Goal: Task Accomplishment & Management: Manage account settings

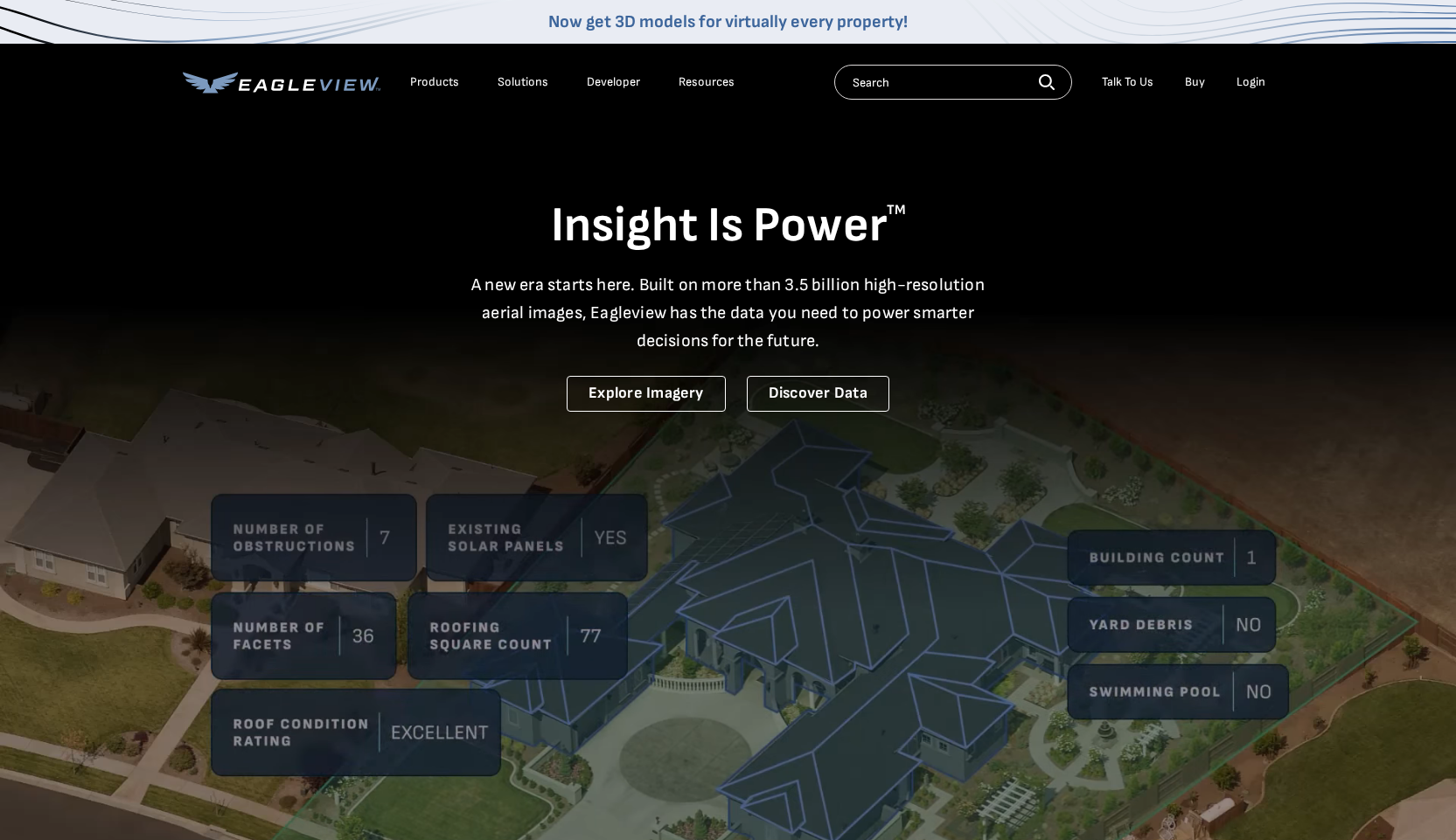
click at [1236, 87] on li "Login" at bounding box center [1251, 81] width 47 height 26
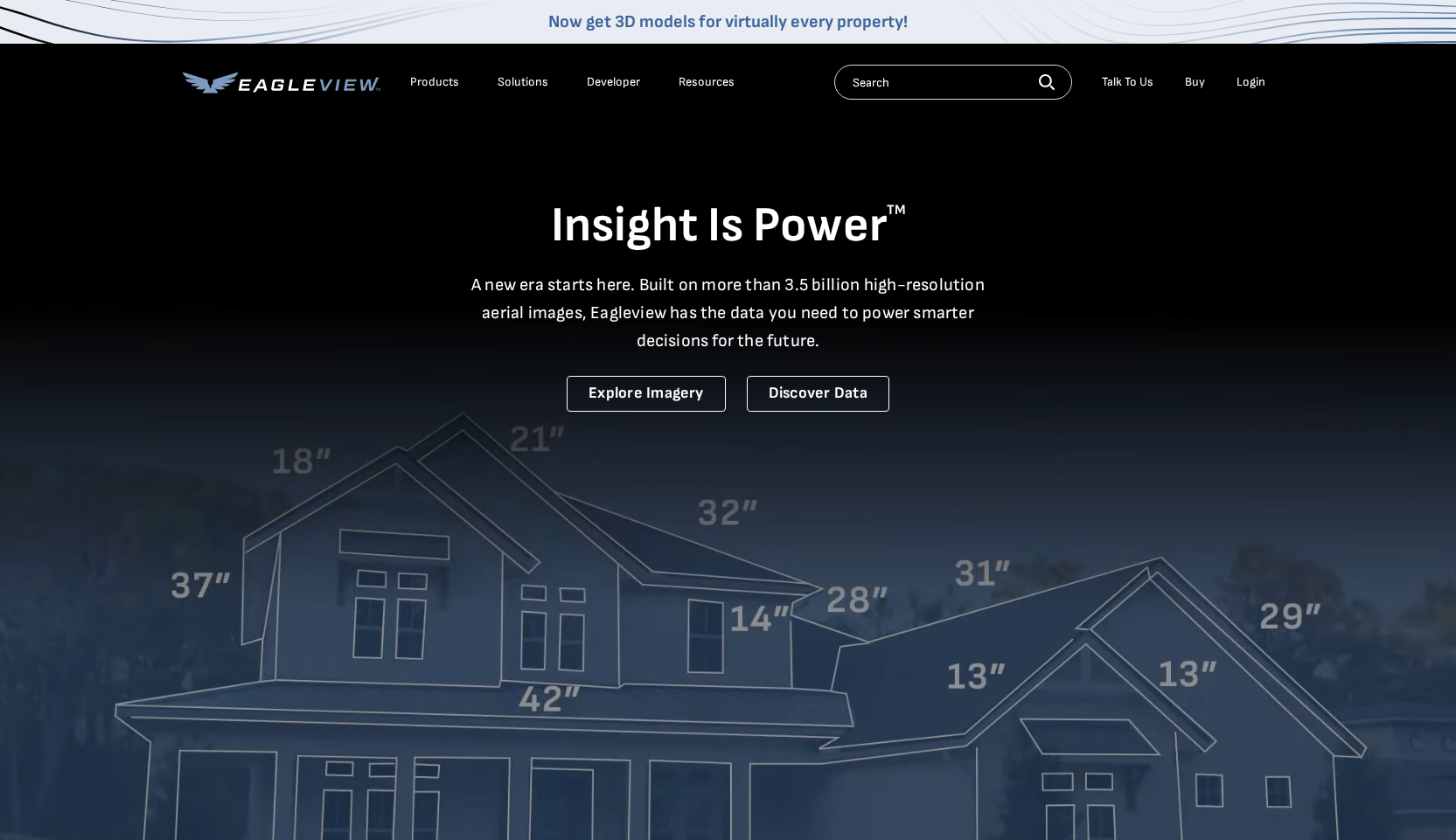
click at [1241, 85] on div "Login" at bounding box center [1251, 82] width 29 height 16
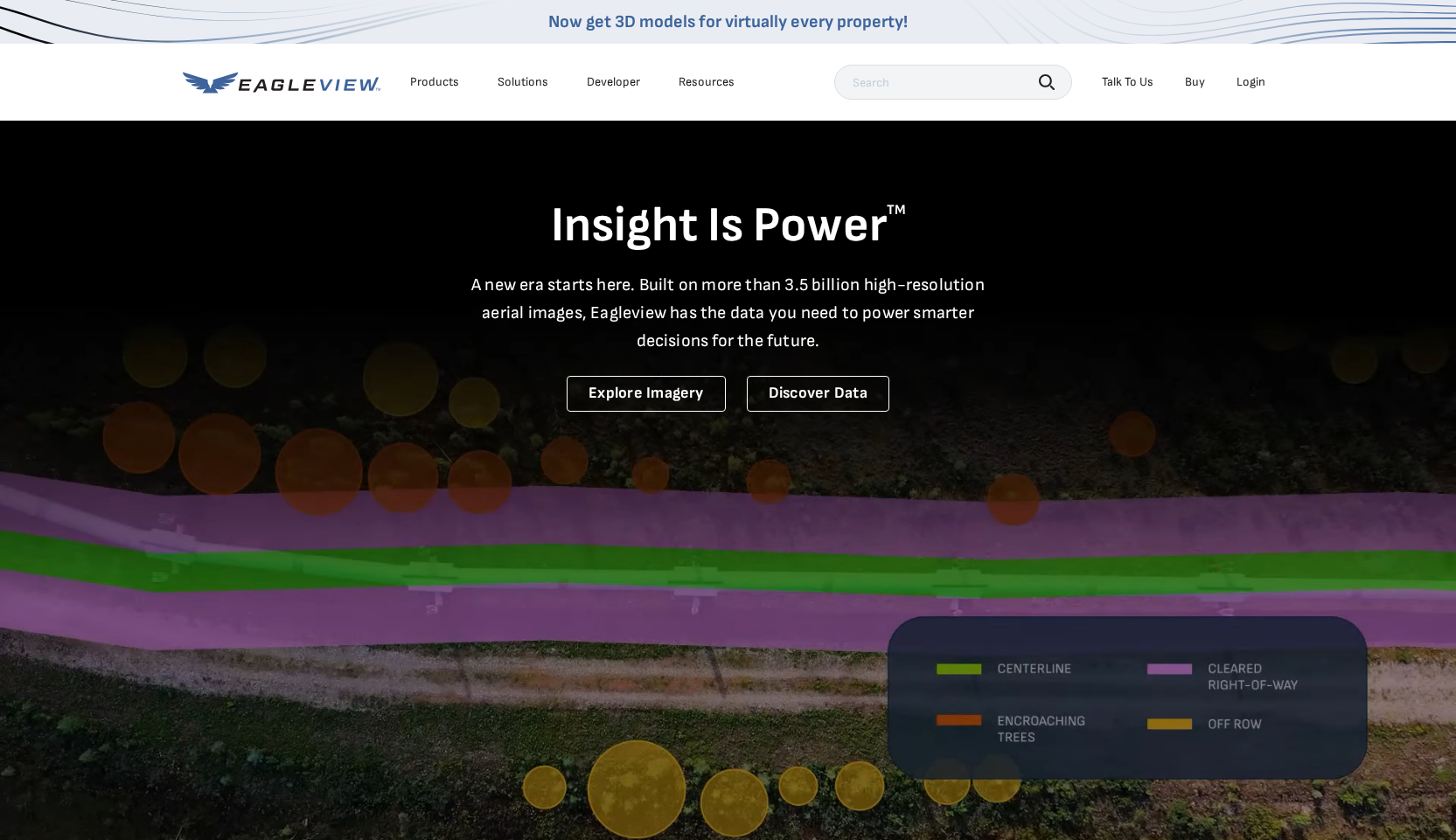
click at [1254, 82] on div "Login" at bounding box center [1251, 82] width 29 height 16
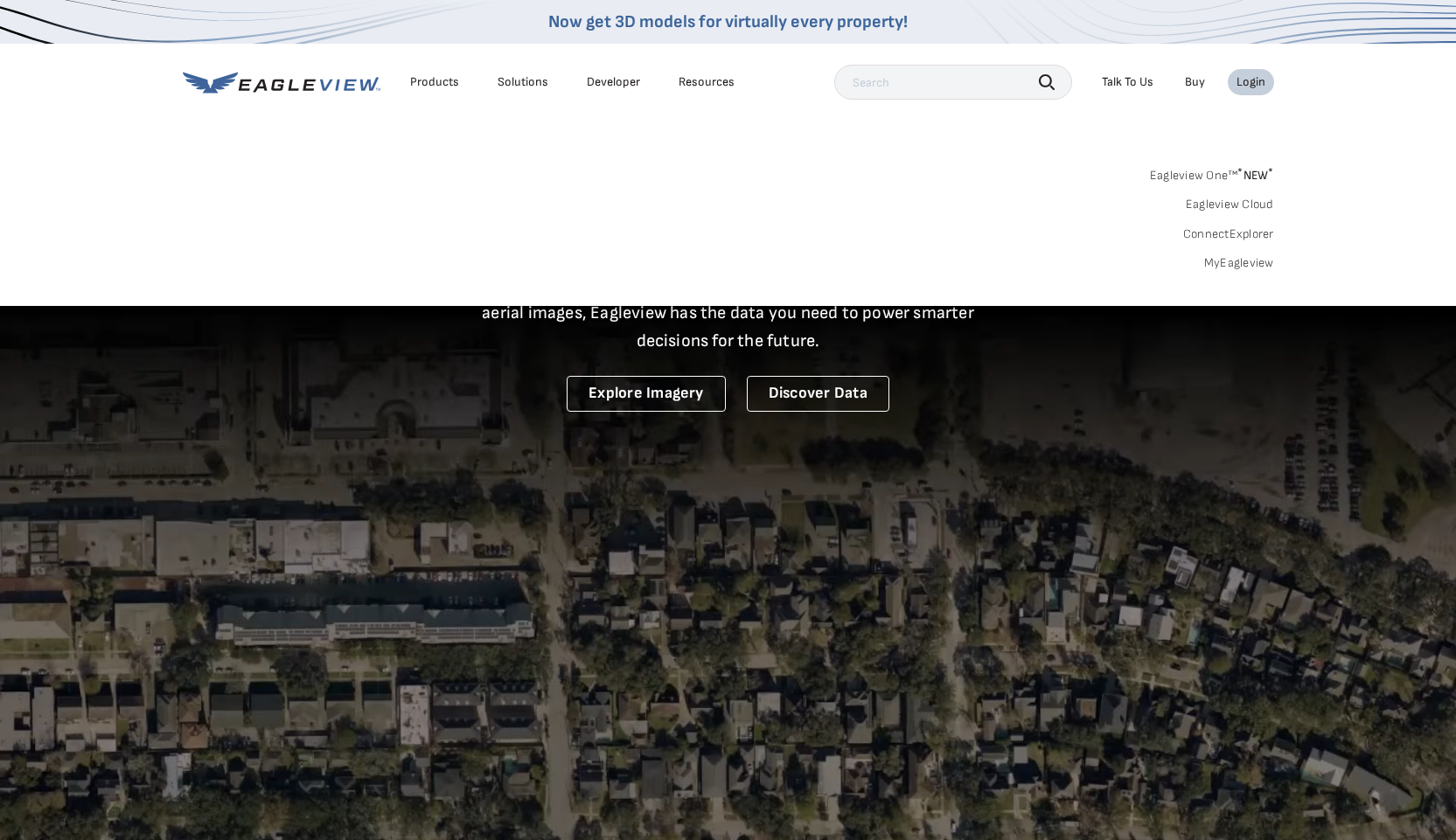
click at [1228, 268] on link "MyEagleview" at bounding box center [1239, 263] width 70 height 16
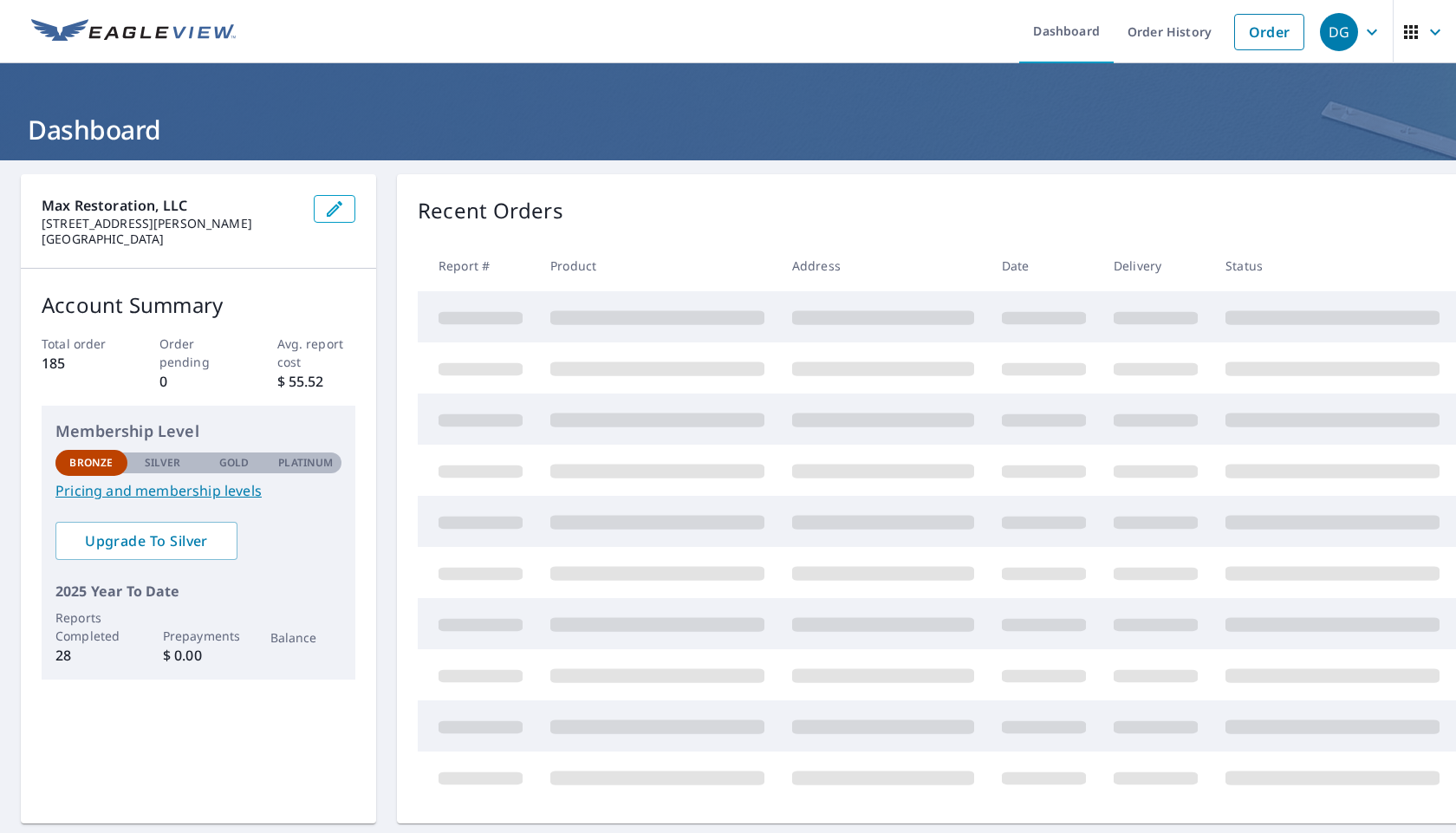
click at [1429, 46] on span "button" at bounding box center [1424, 32] width 49 height 42
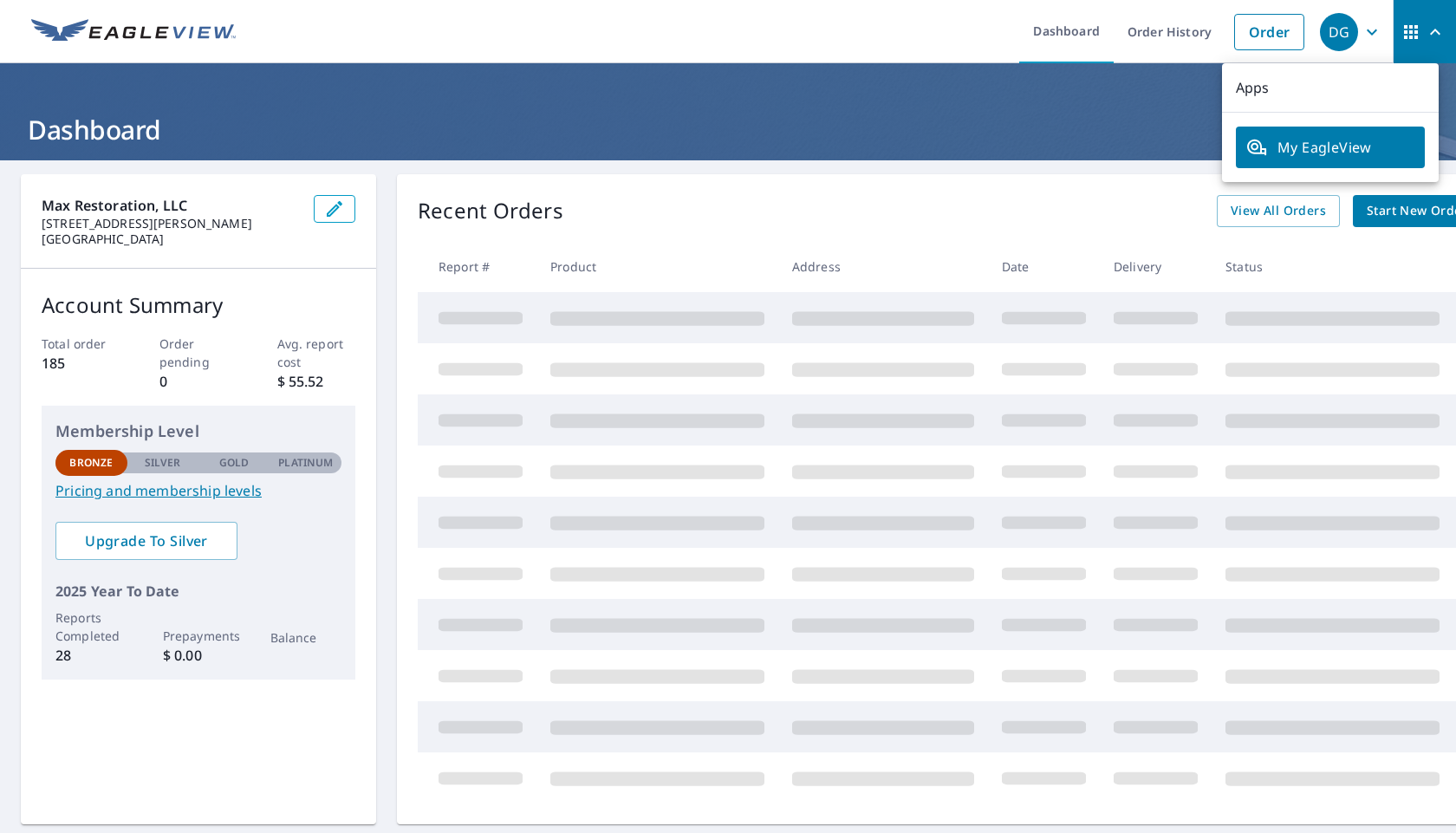
click at [1352, 45] on span "DG" at bounding box center [1353, 32] width 66 height 42
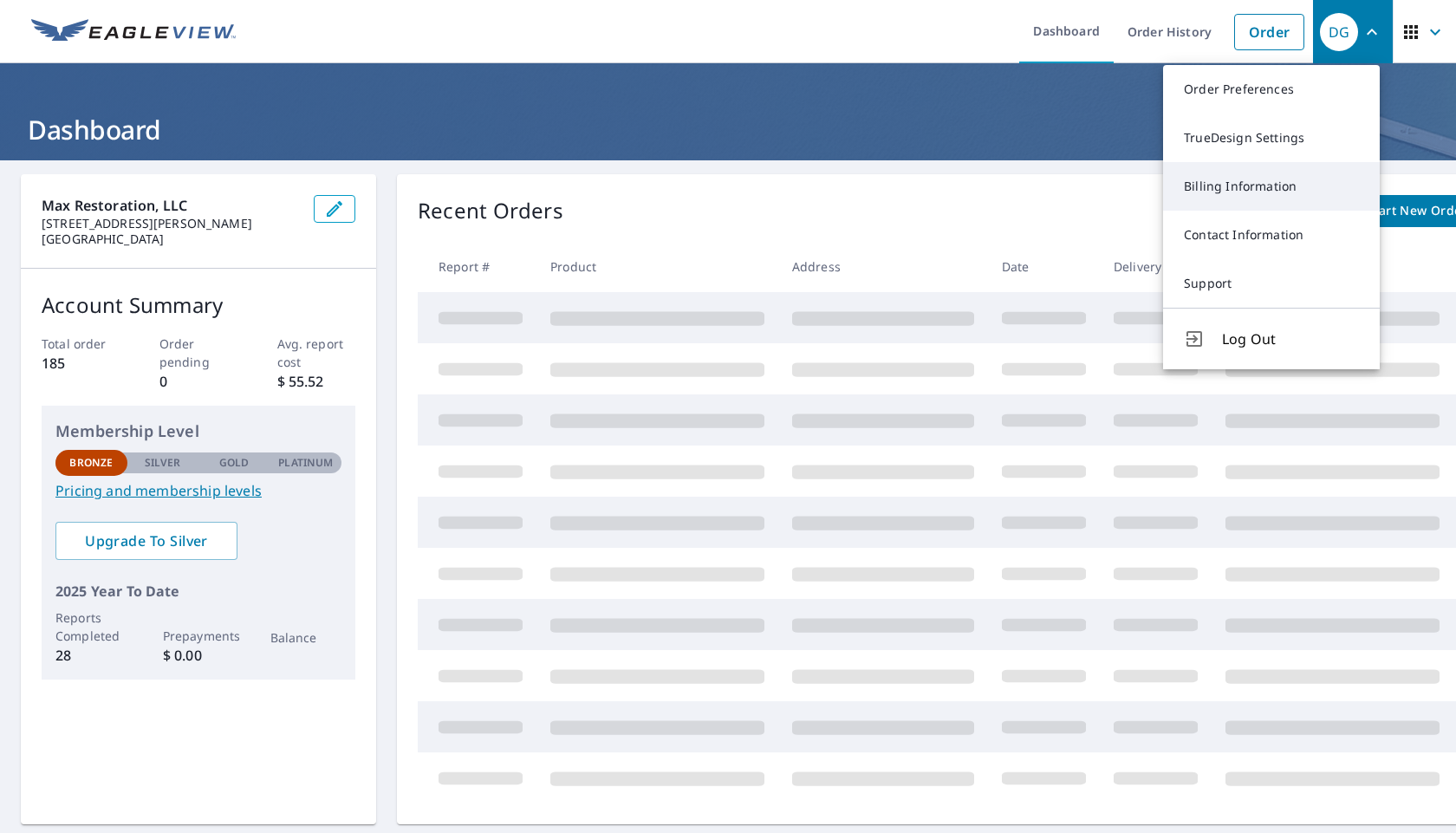
click at [1279, 186] on link "Billing Information" at bounding box center [1271, 186] width 217 height 49
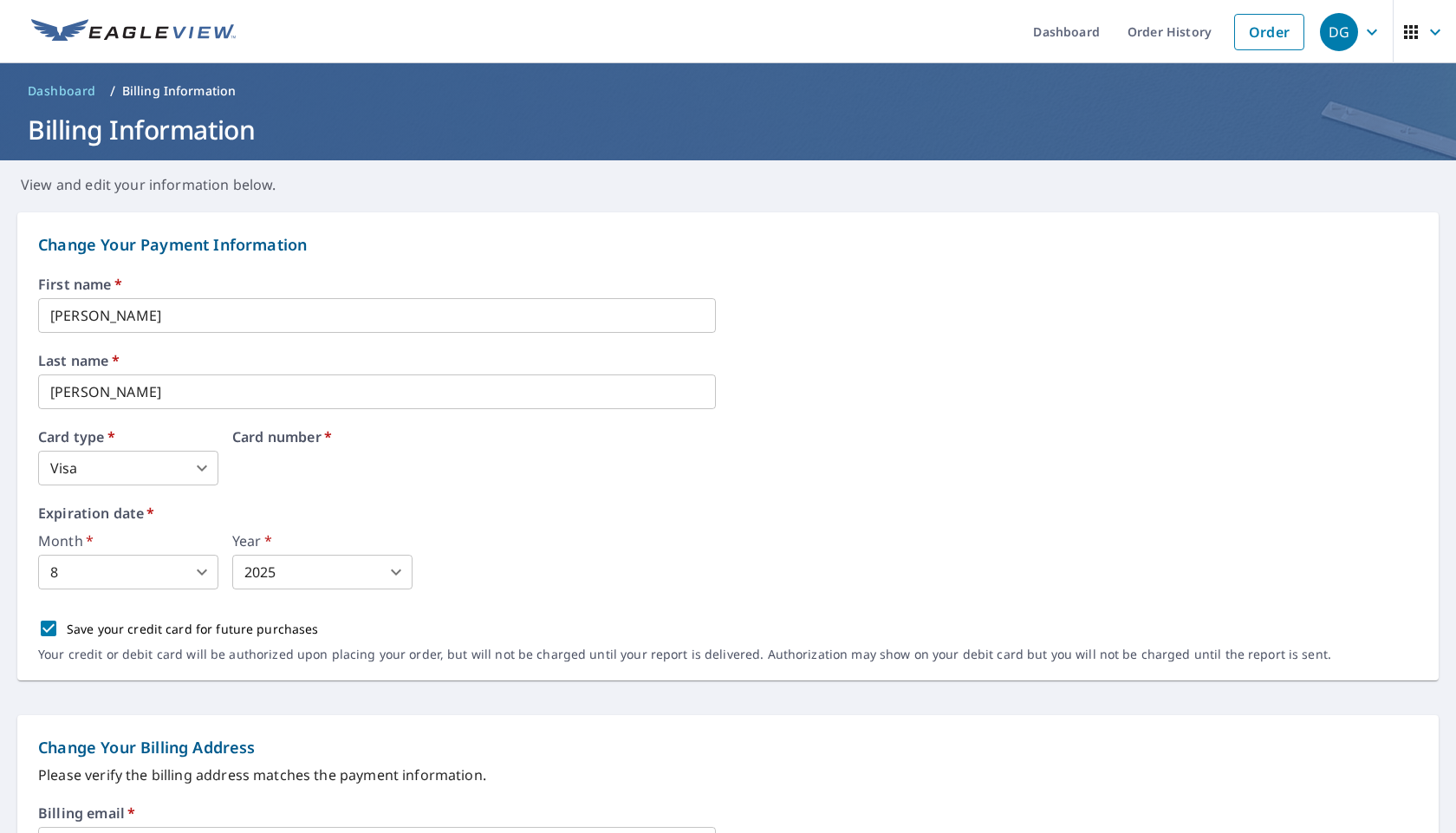
drag, startPoint x: 188, startPoint y: 502, endPoint x: 63, endPoint y: 518, distance: 126.0
click at [210, 467] on body "DG DG Dashboard Order History Order DG Dashboard / Billing Information Billing …" at bounding box center [728, 416] width 1456 height 833
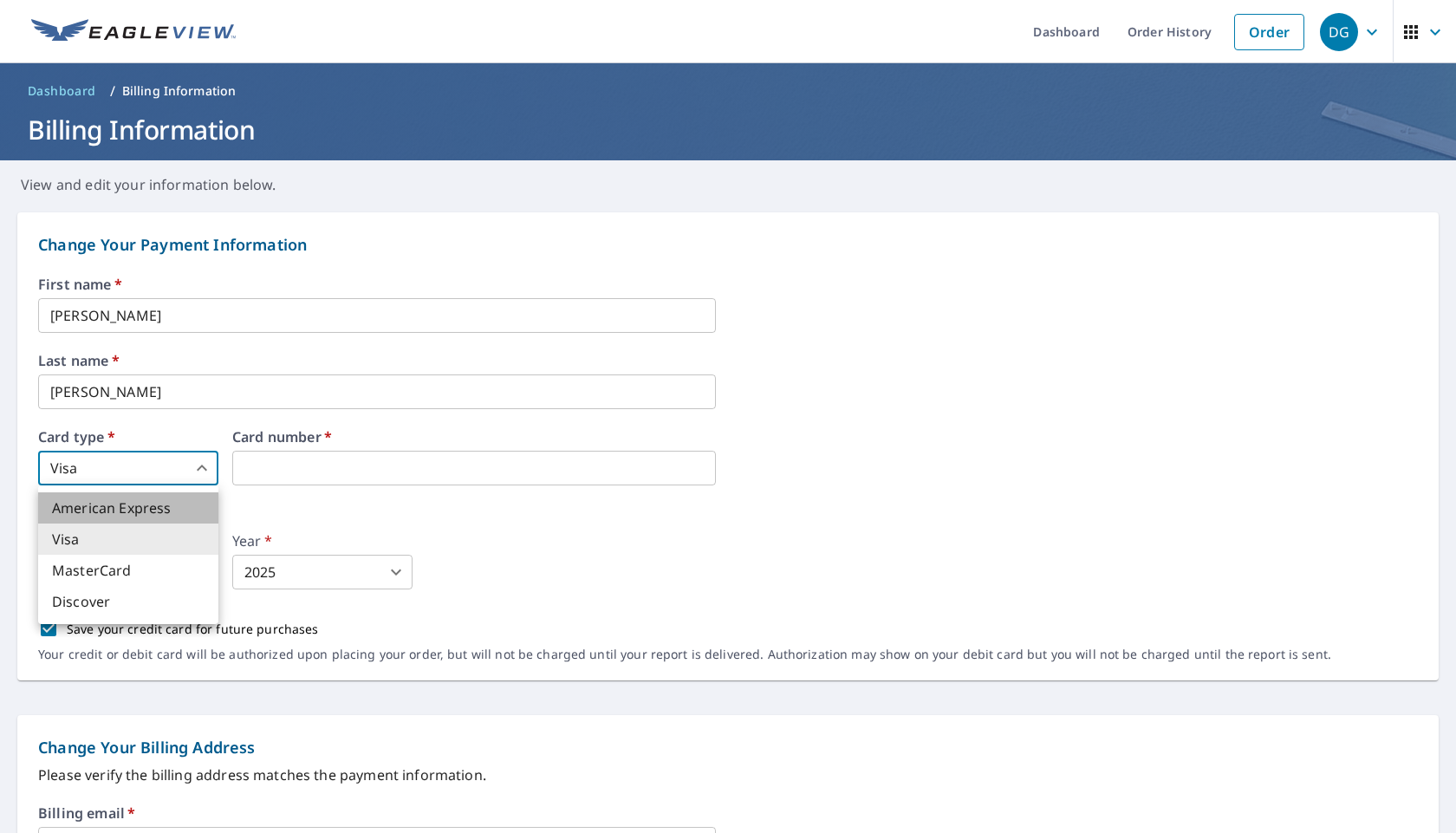
click at [169, 504] on li "American Express" at bounding box center [128, 507] width 180 height 31
type input "1"
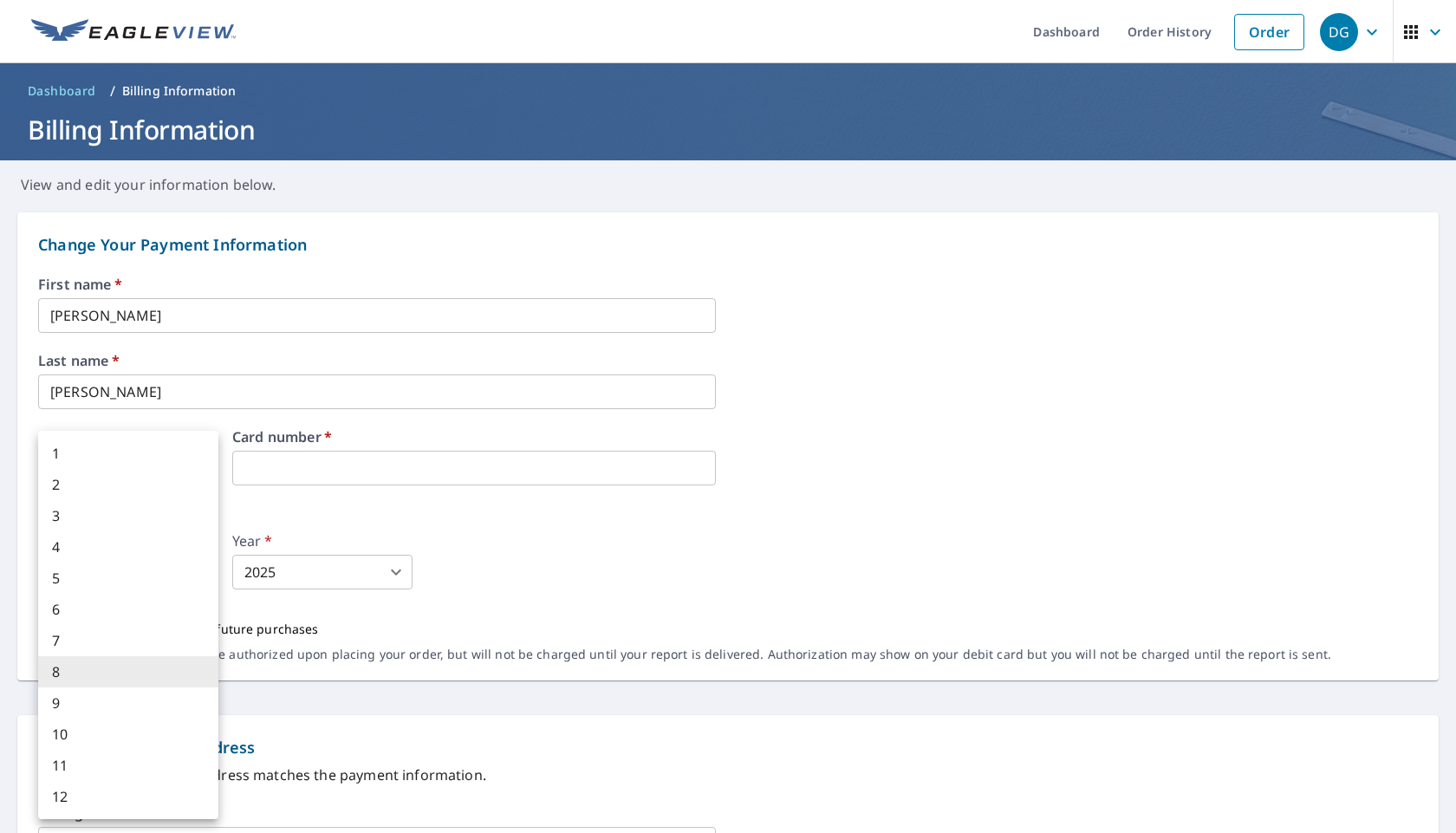
click at [177, 568] on body "DG DG Dashboard Order History Order DG Dashboard / Billing Information Billing …" at bounding box center [728, 416] width 1456 height 833
click at [154, 577] on li "5" at bounding box center [128, 577] width 180 height 31
type input "5"
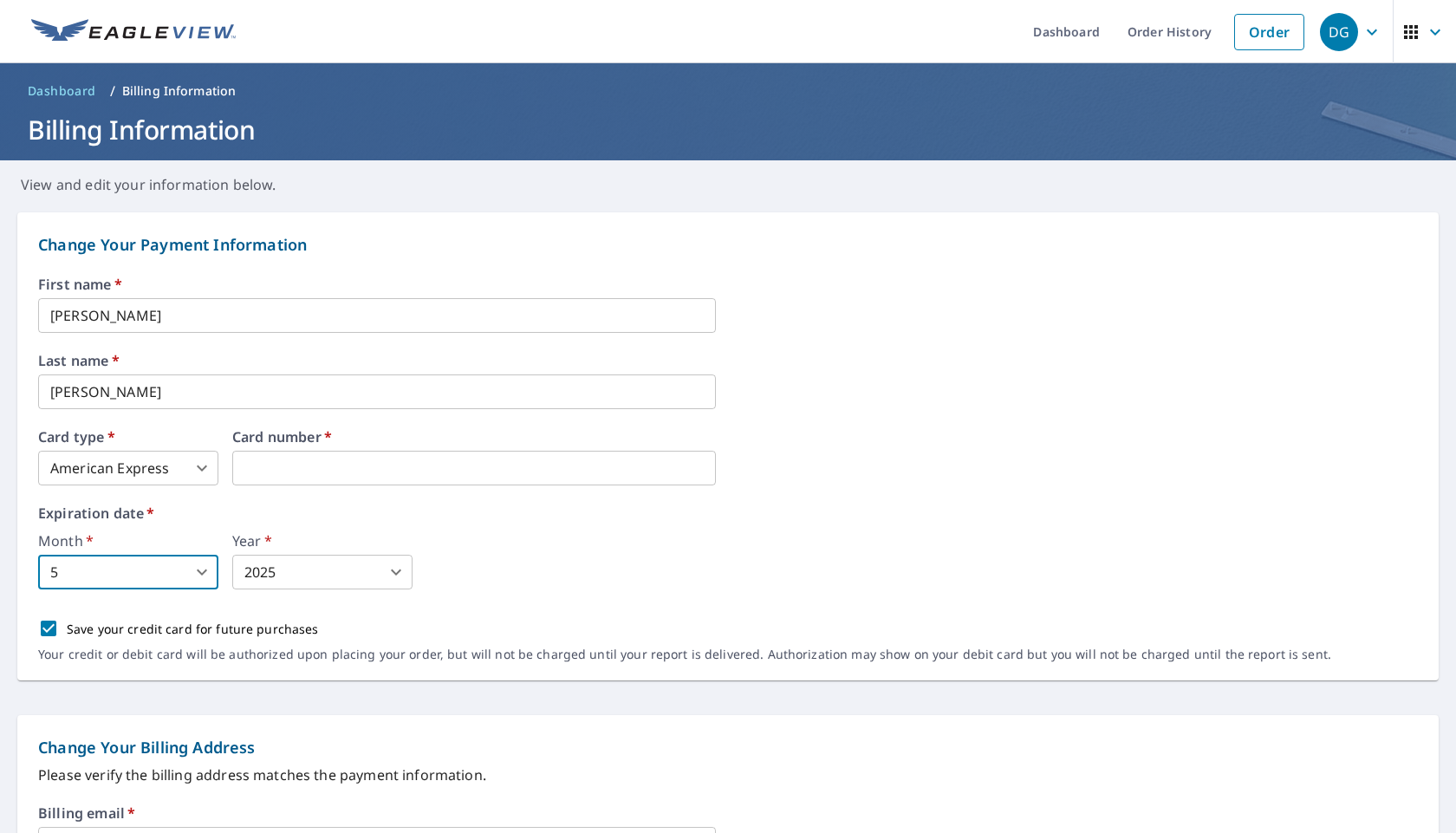
click at [305, 577] on body "DG DG Dashboard Order History Order DG Dashboard / Billing Information Billing …" at bounding box center [728, 416] width 1456 height 833
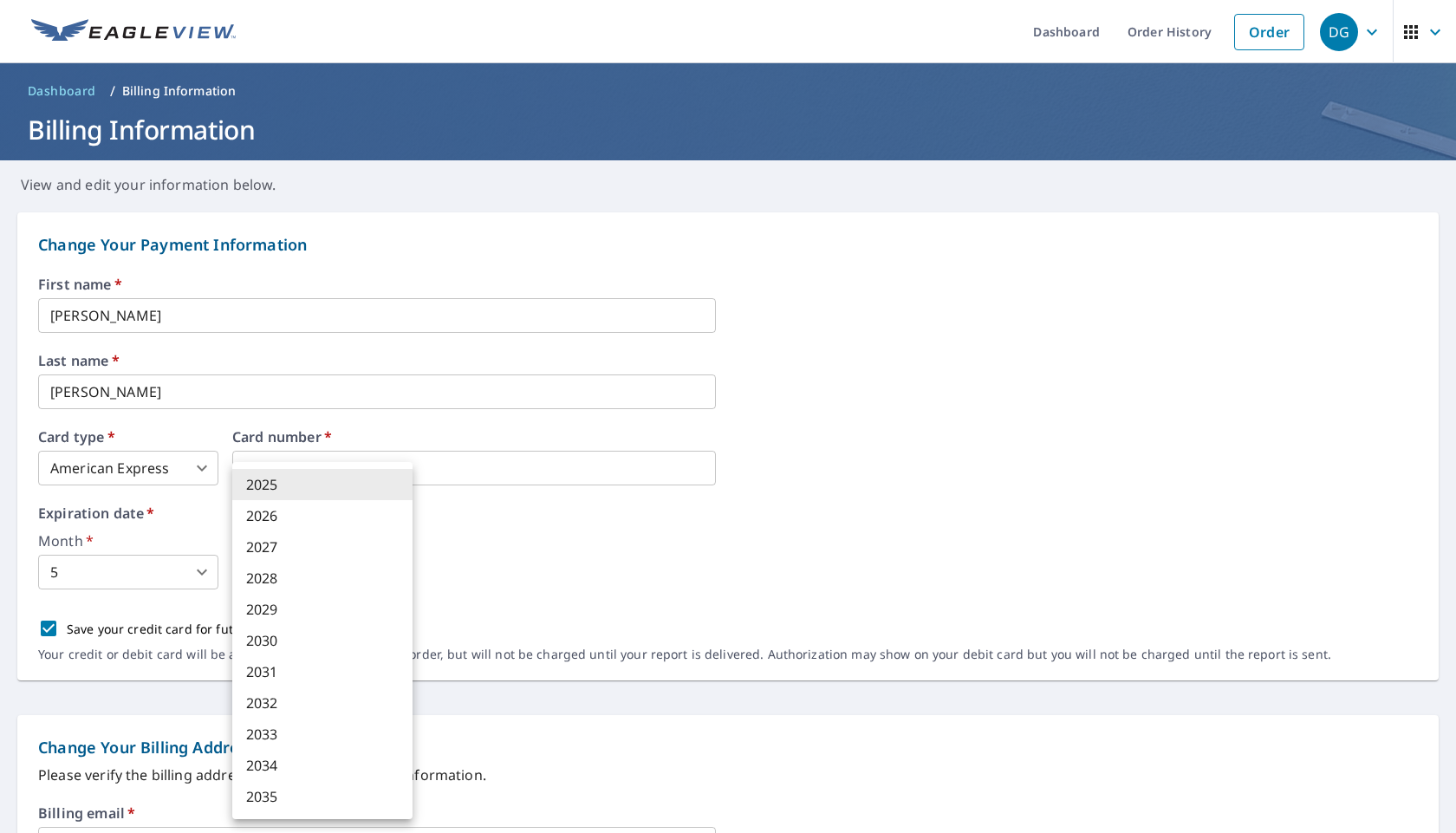
click at [287, 640] on li "2030" at bounding box center [322, 640] width 180 height 31
type input "2030"
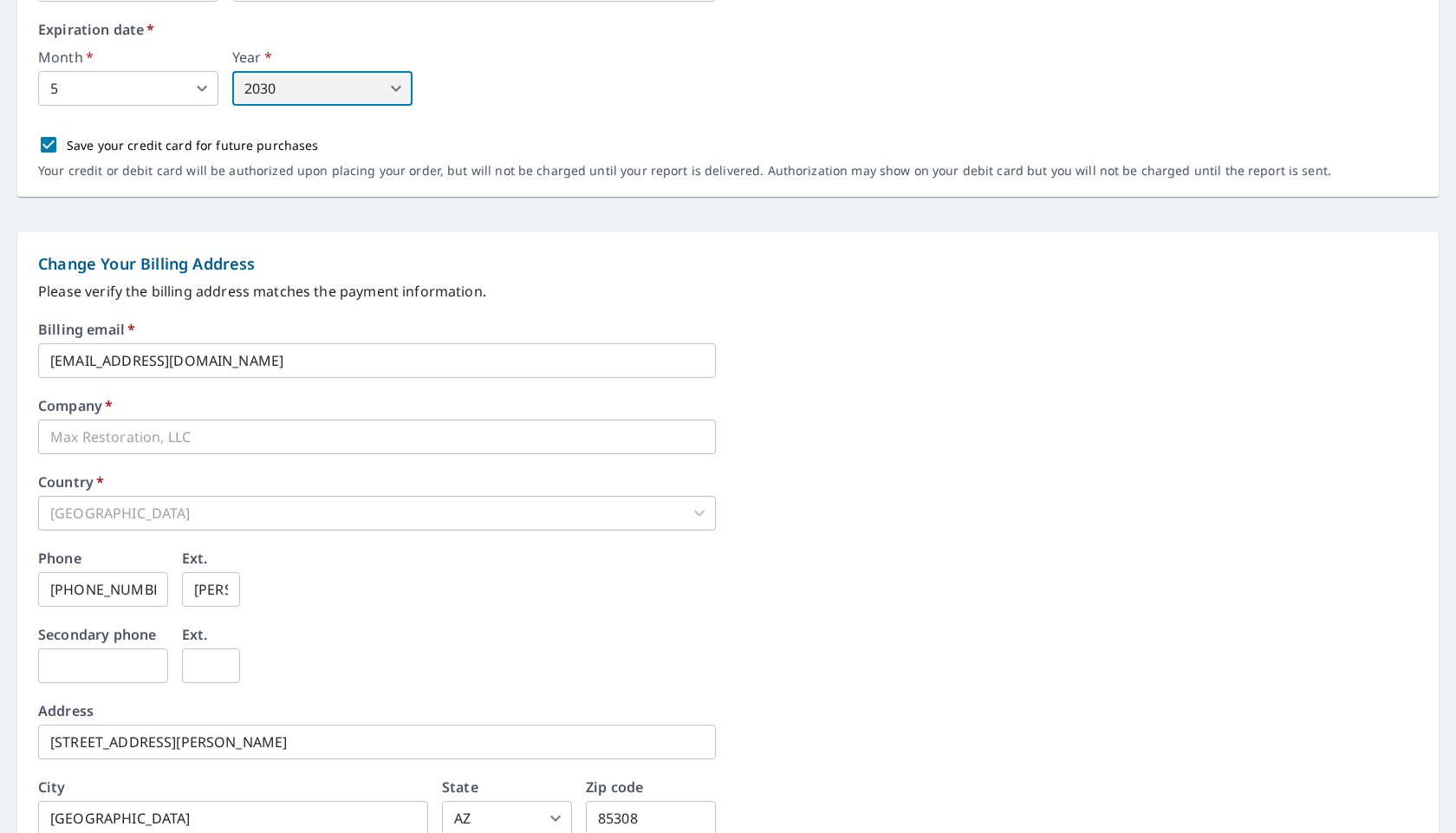
scroll to position [485, 0]
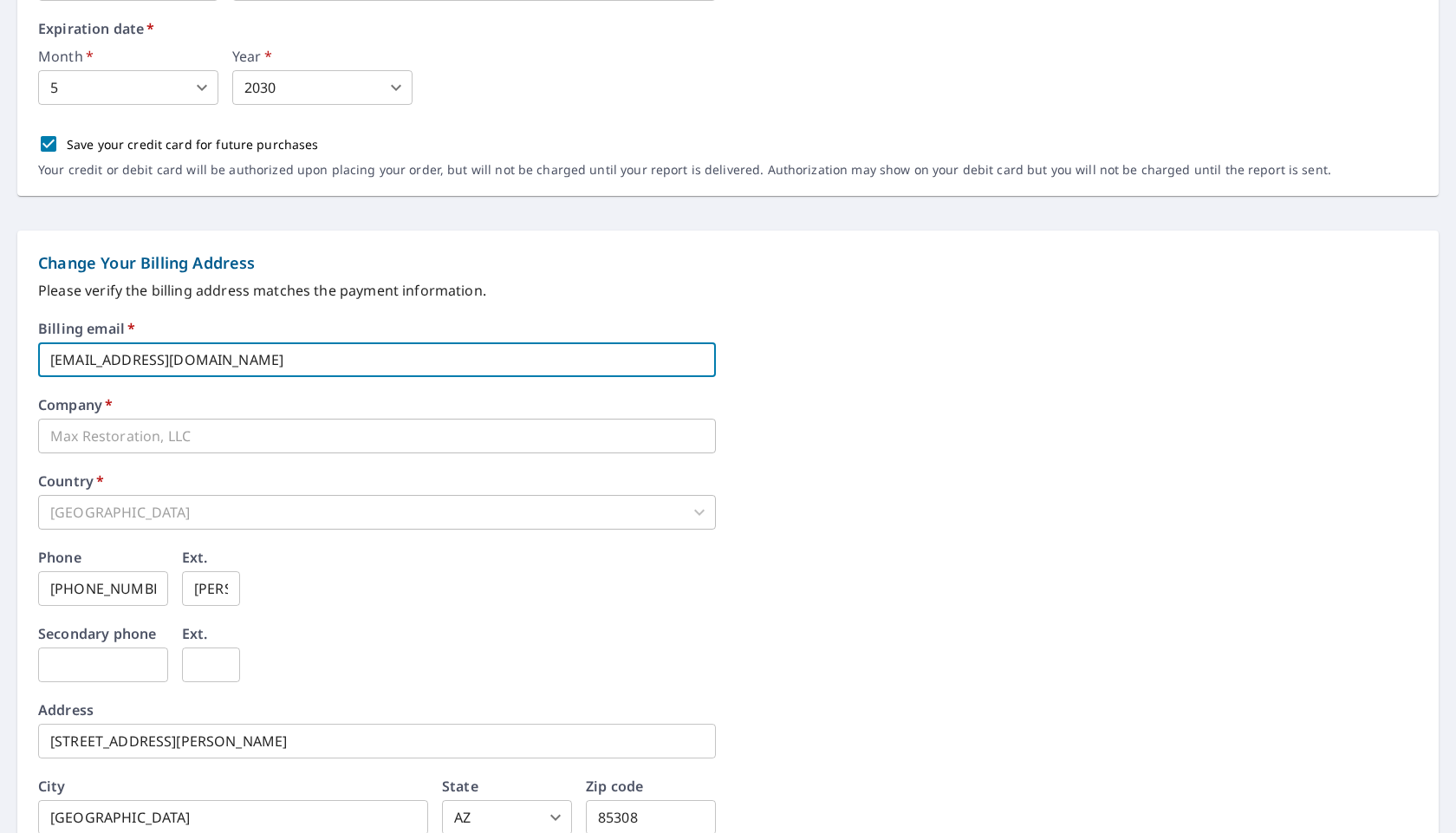
drag, startPoint x: 309, startPoint y: 362, endPoint x: 0, endPoint y: 407, distance: 312.3
click at [0, 407] on form "Change Your Payment Information First name   * Daniel ​ Last name   * Grifford …" at bounding box center [728, 318] width 1456 height 1215
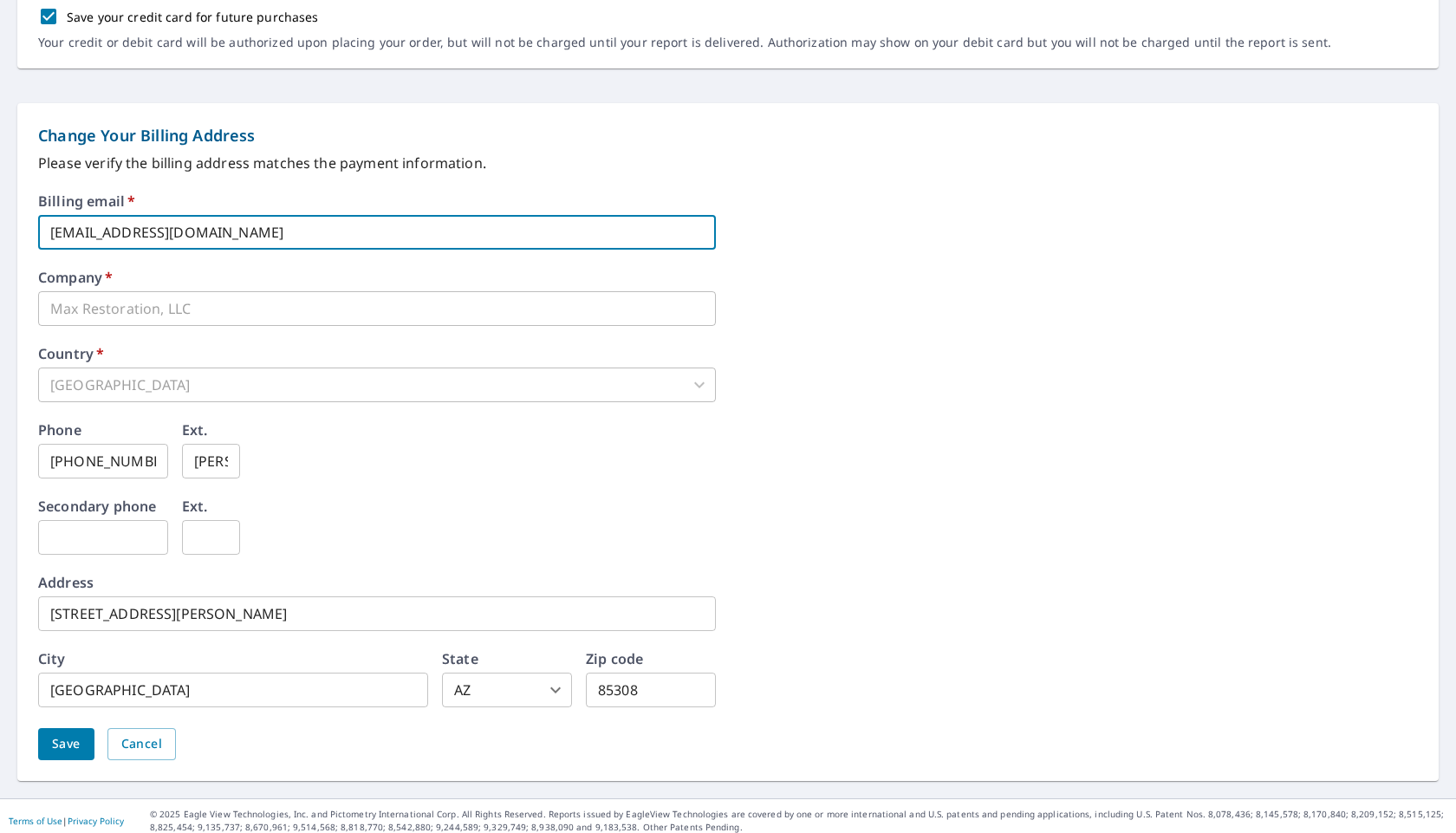
scroll to position [622, 0]
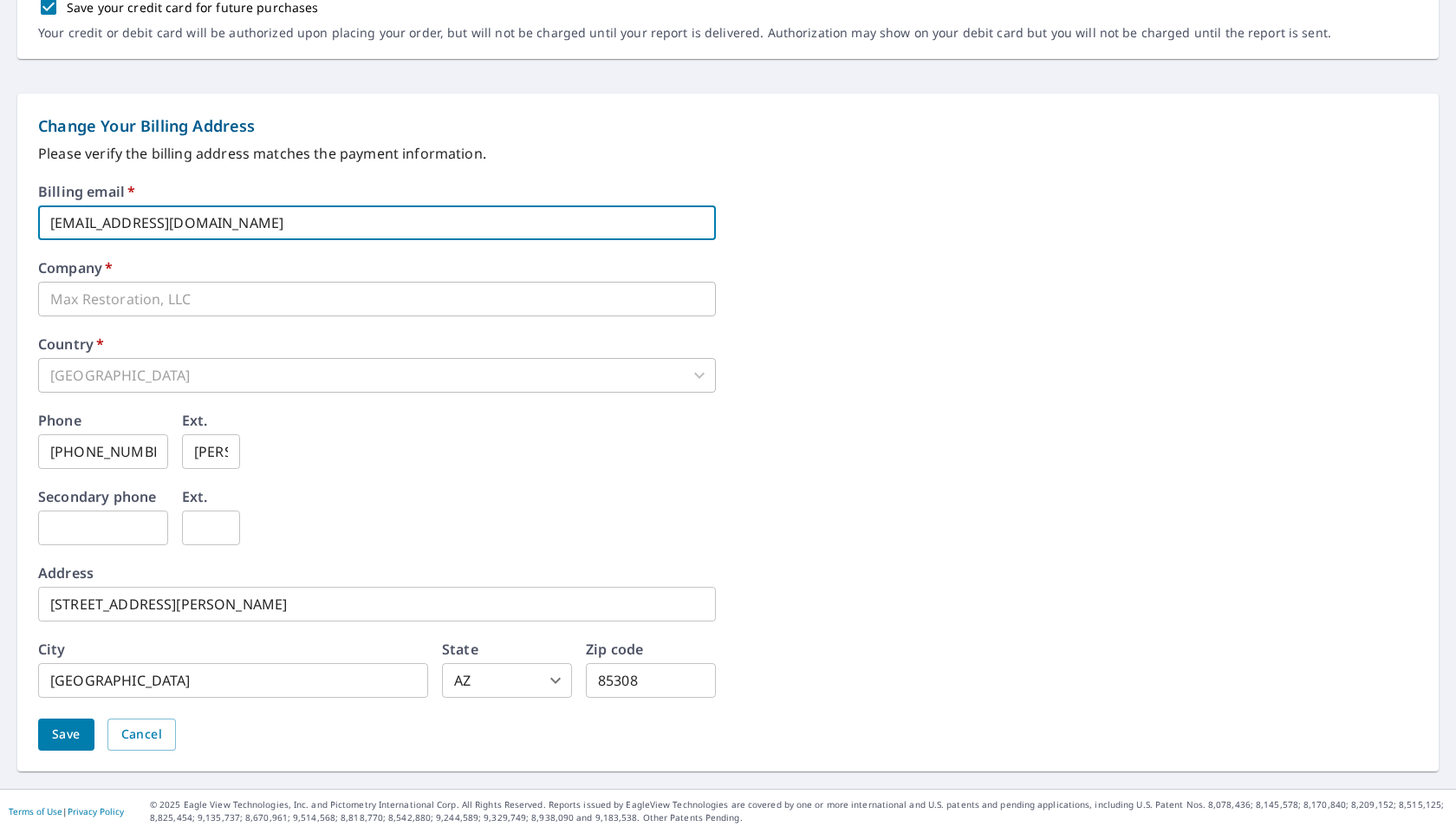
type input "AP@Max-Restoration.com"
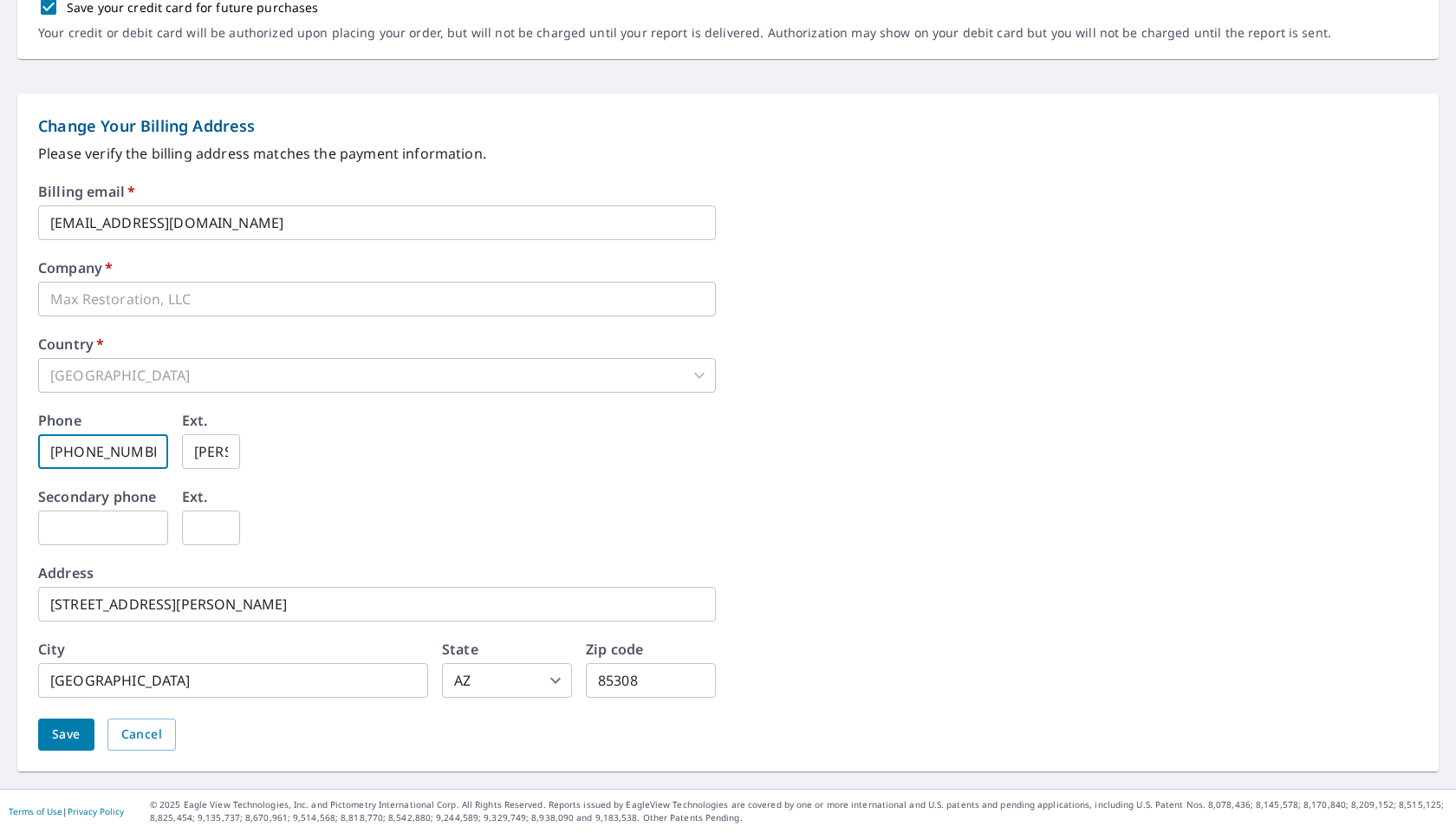
drag, startPoint x: 99, startPoint y: 456, endPoint x: 0, endPoint y: 453, distance: 99.0
click at [0, 453] on form "Change Your Payment Information First name   * Daniel ​ Last name   * Grifford …" at bounding box center [728, 181] width 1456 height 1215
type input "480-826-6939"
click at [482, 482] on div "Phone 480-826-6939 ​ Ext. ​" at bounding box center [728, 452] width 1380 height 76
click at [96, 528] on input "text" at bounding box center [103, 528] width 130 height 35
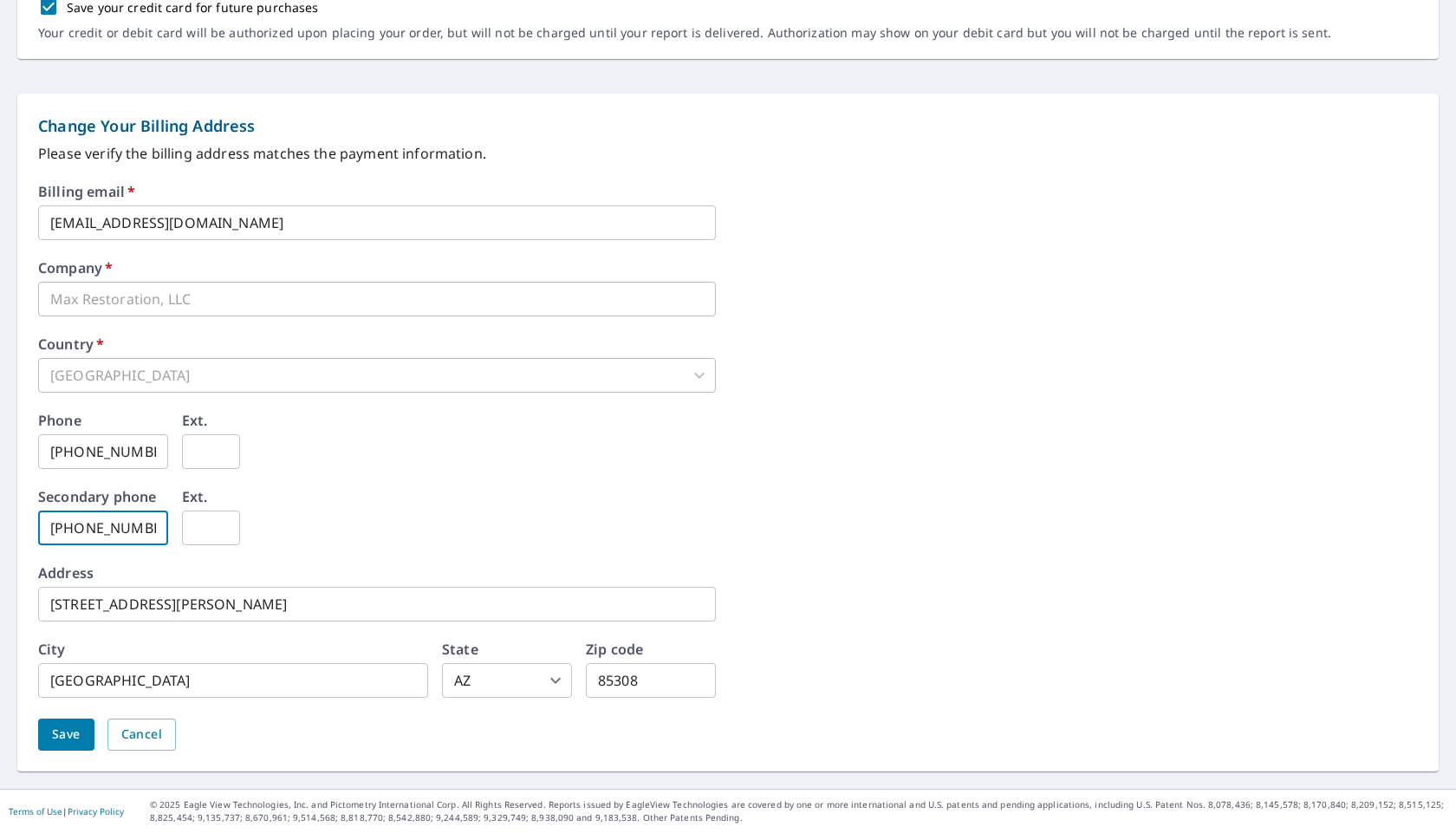
type input "623-703-7883"
click at [433, 580] on div "Address 7942 W Bell Rd C5-480 ​" at bounding box center [728, 593] width 1380 height 55
click at [78, 725] on span "Save" at bounding box center [67, 734] width 28 height 21
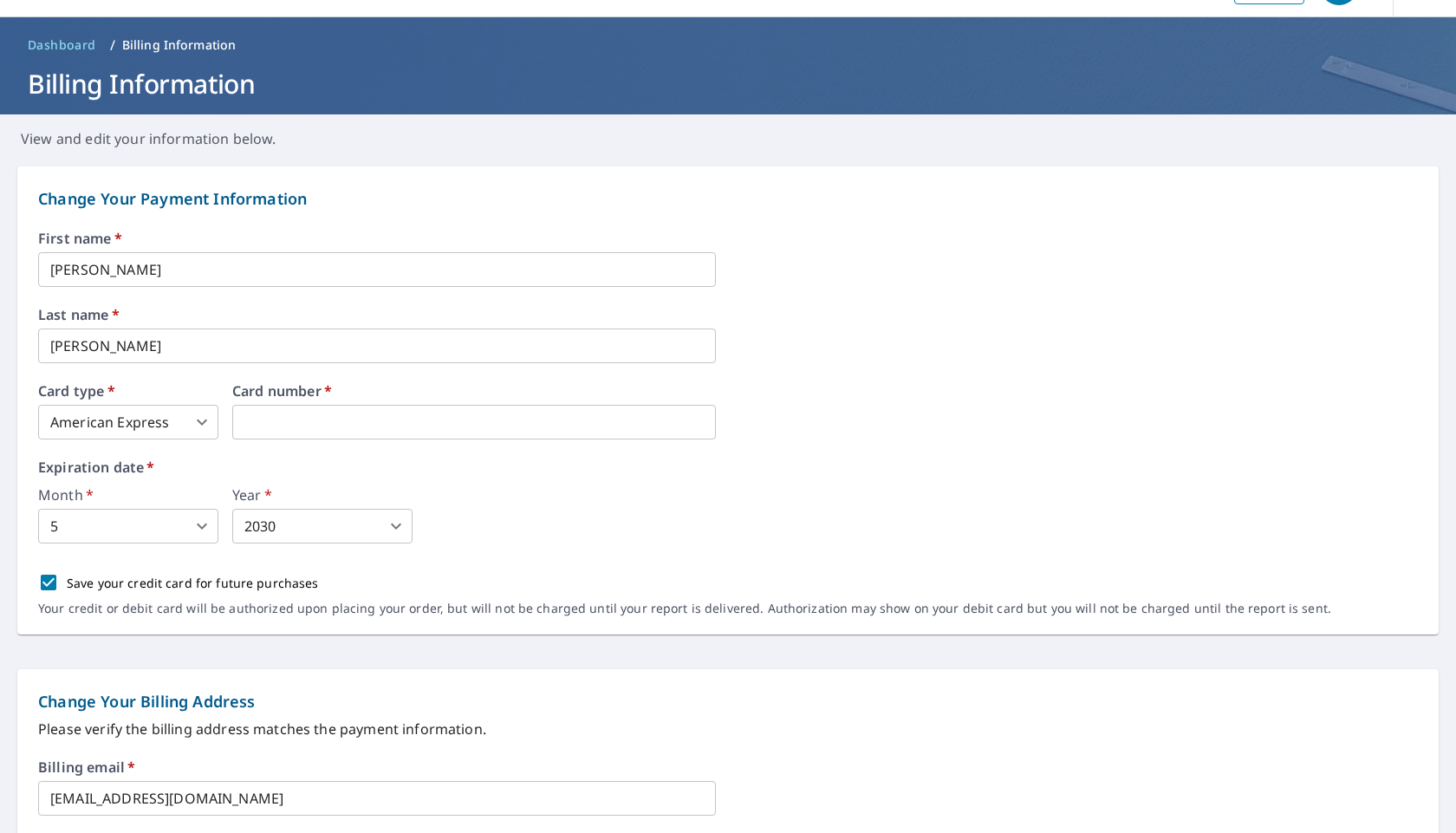
scroll to position [0, 0]
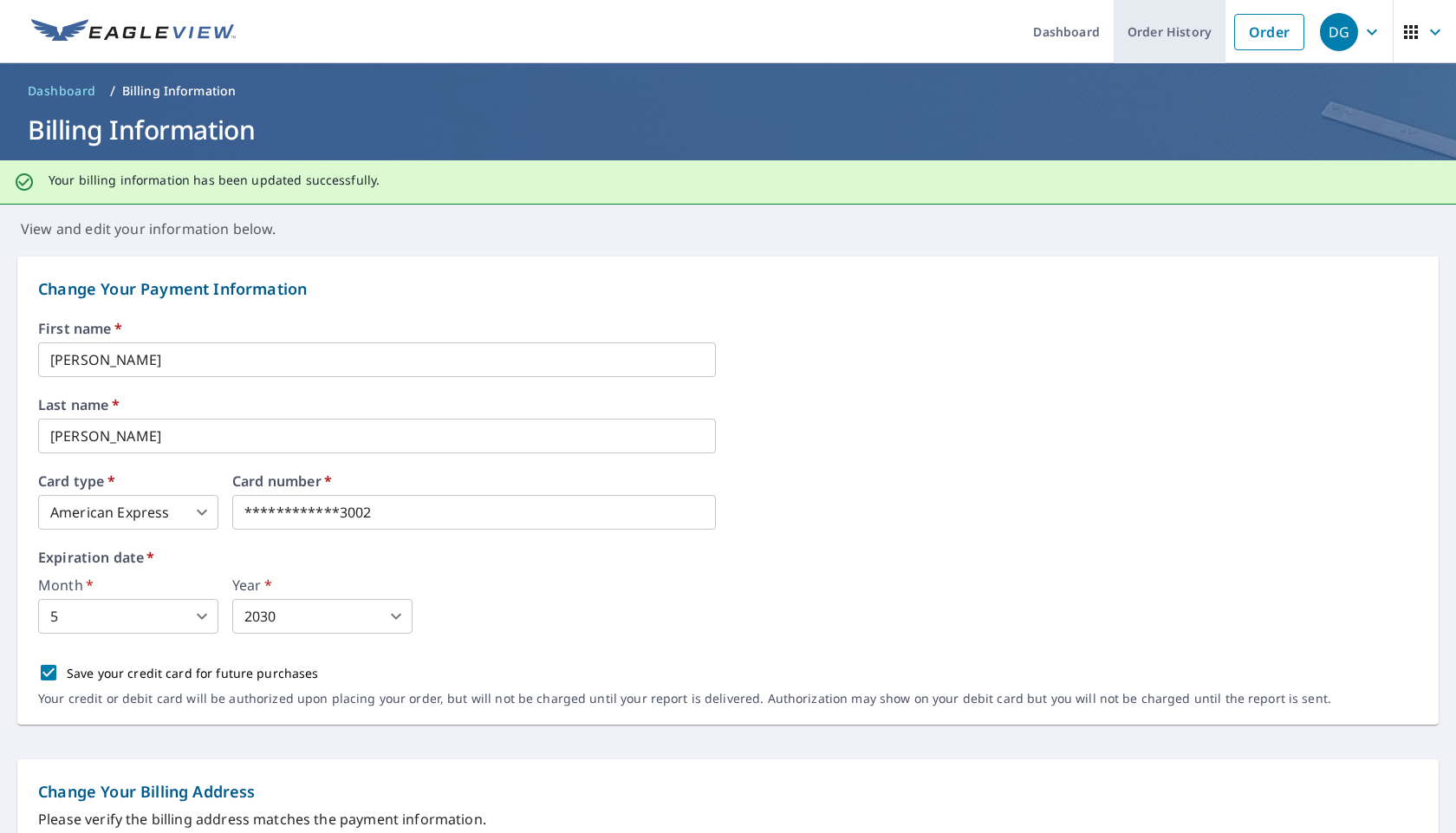
click at [1153, 19] on link "Order History" at bounding box center [1169, 31] width 112 height 63
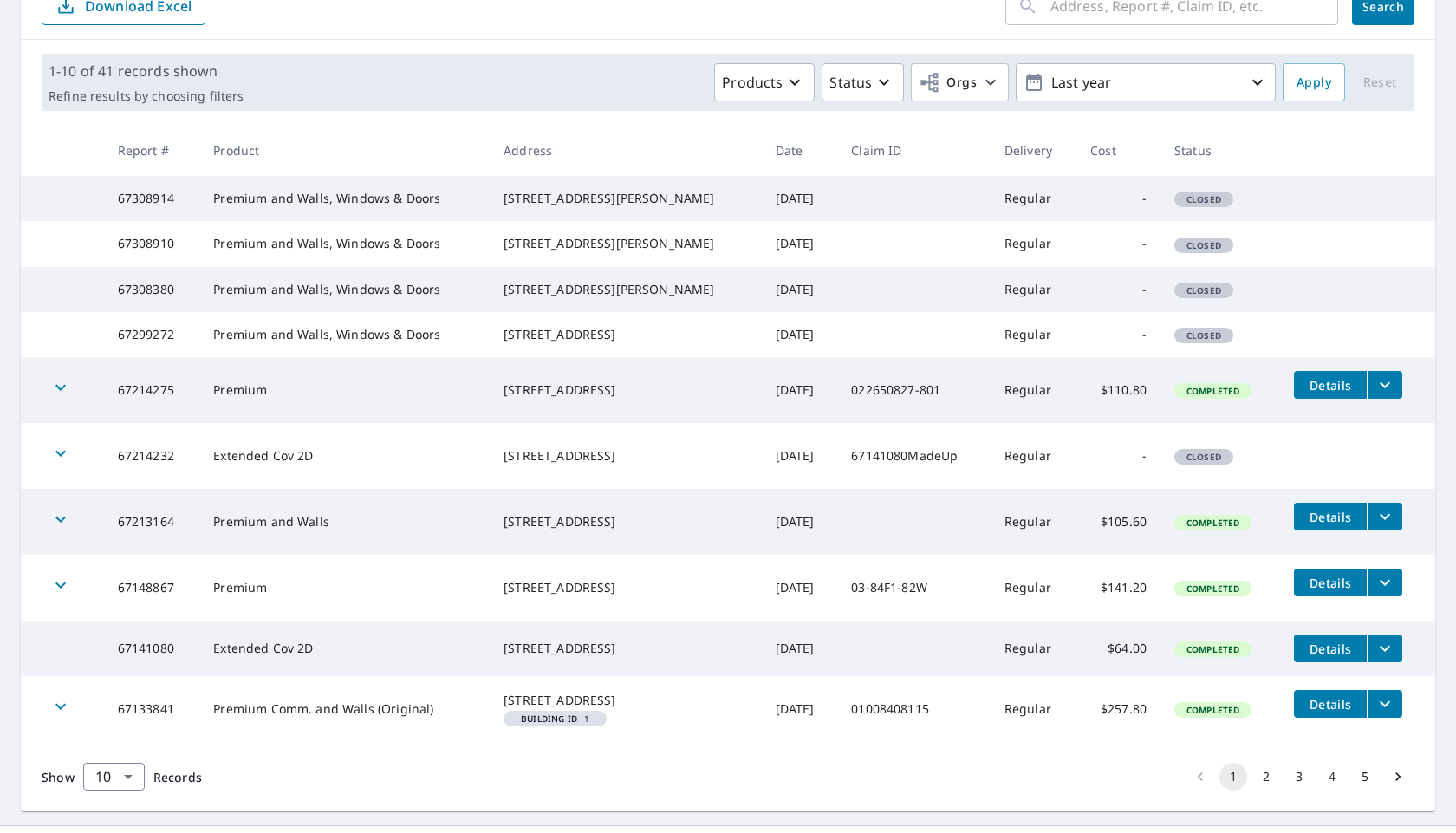
scroll to position [209, 0]
